Goal: Download file/media

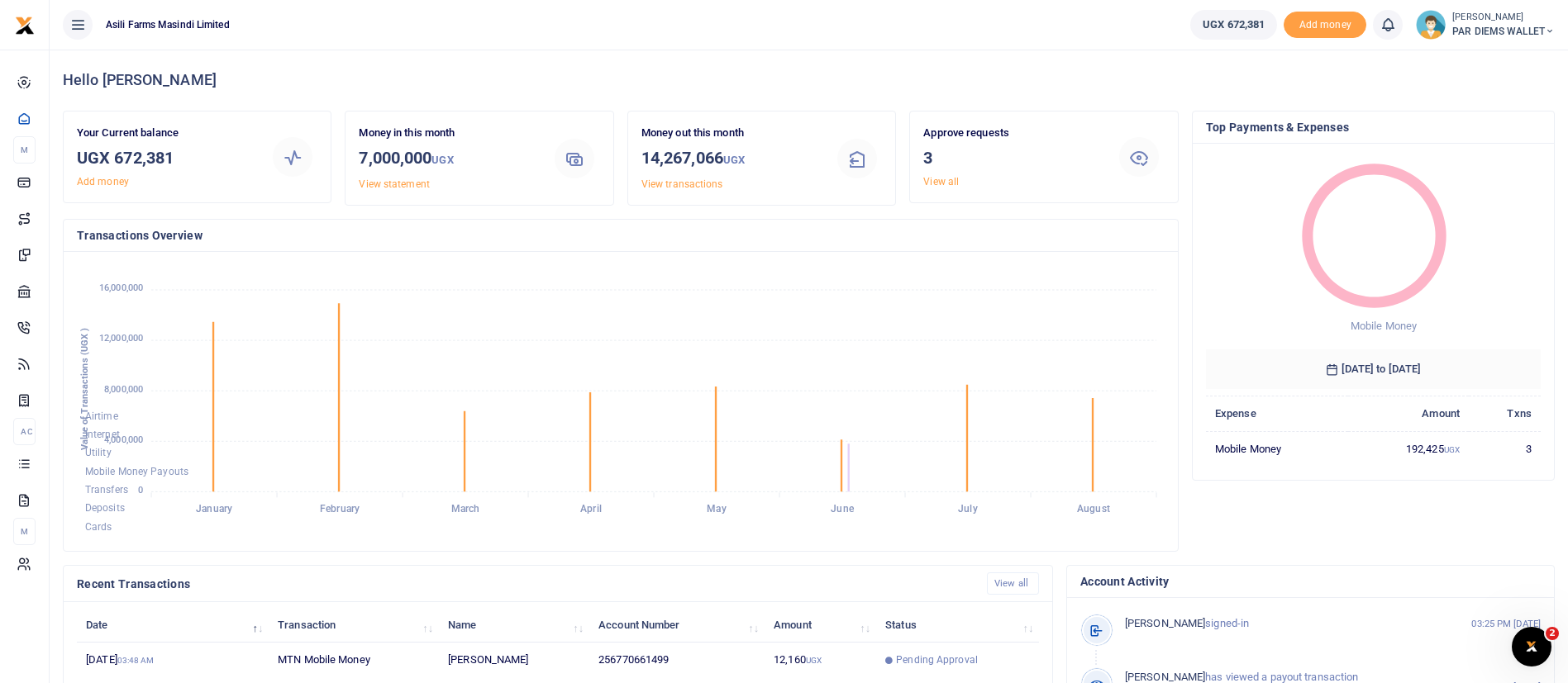
scroll to position [304, 0]
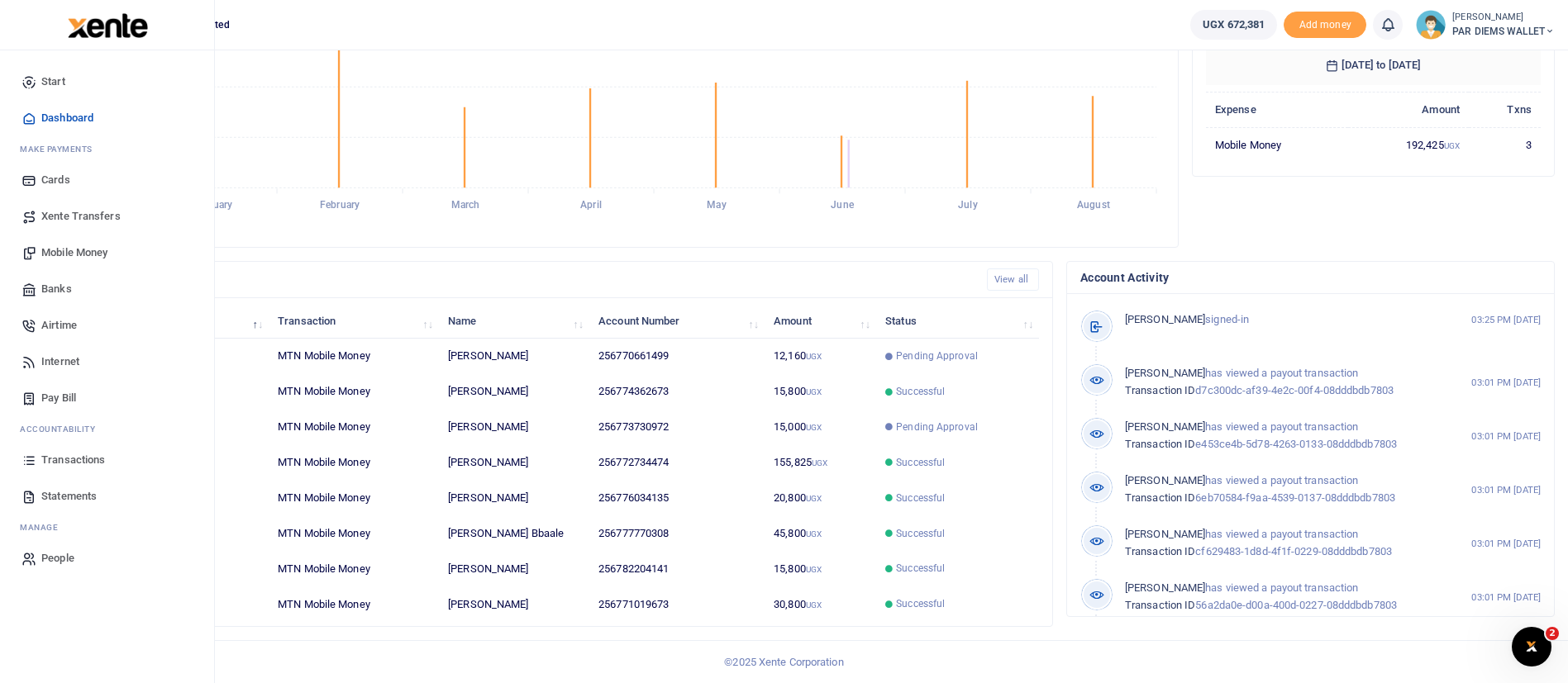
click at [76, 493] on span "Statements" at bounding box center [68, 496] width 56 height 16
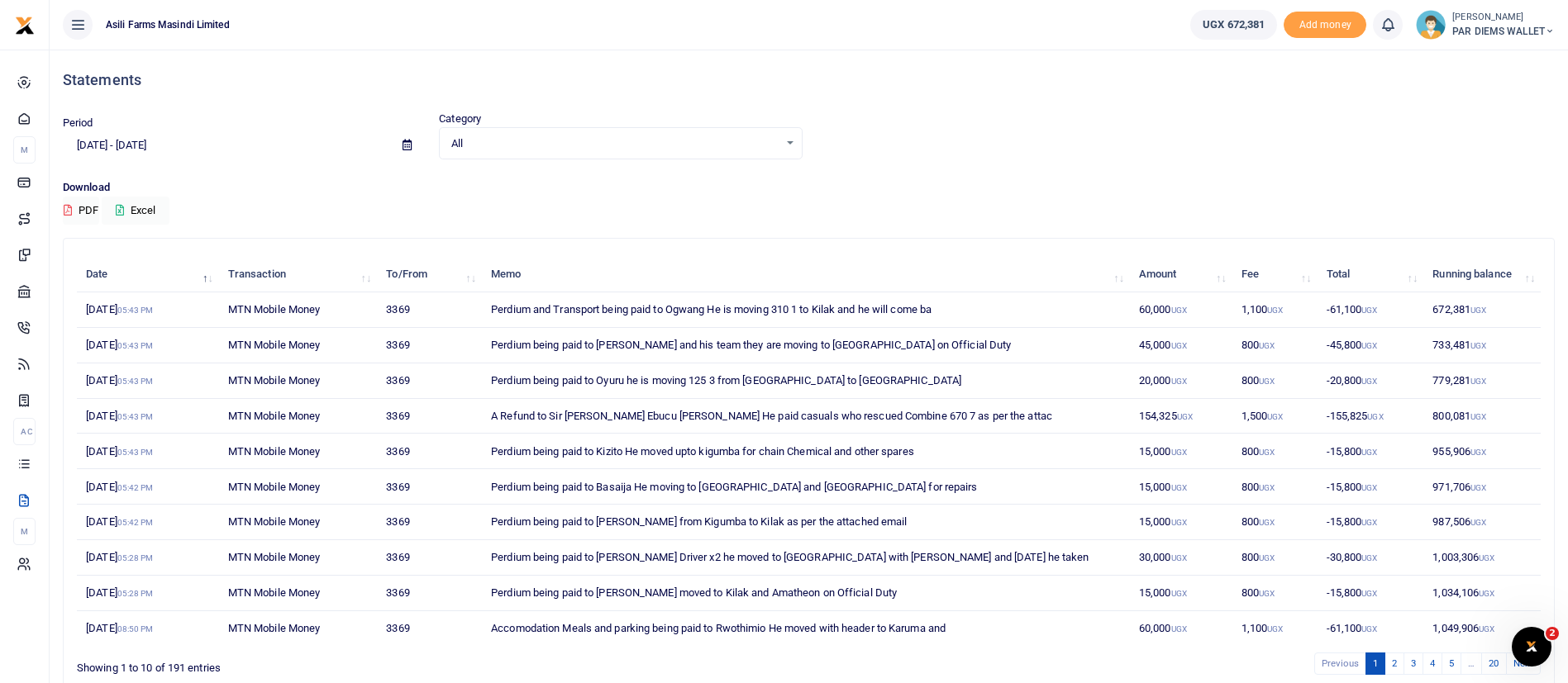
click at [411, 145] on icon at bounding box center [407, 145] width 9 height 11
click at [127, 270] on li "This Month" at bounding box center [121, 281] width 116 height 26
type input "08/01/2025 - 08/31/2025"
click at [151, 204] on button "Excel" at bounding box center [135, 211] width 67 height 28
